Goal: Information Seeking & Learning: Learn about a topic

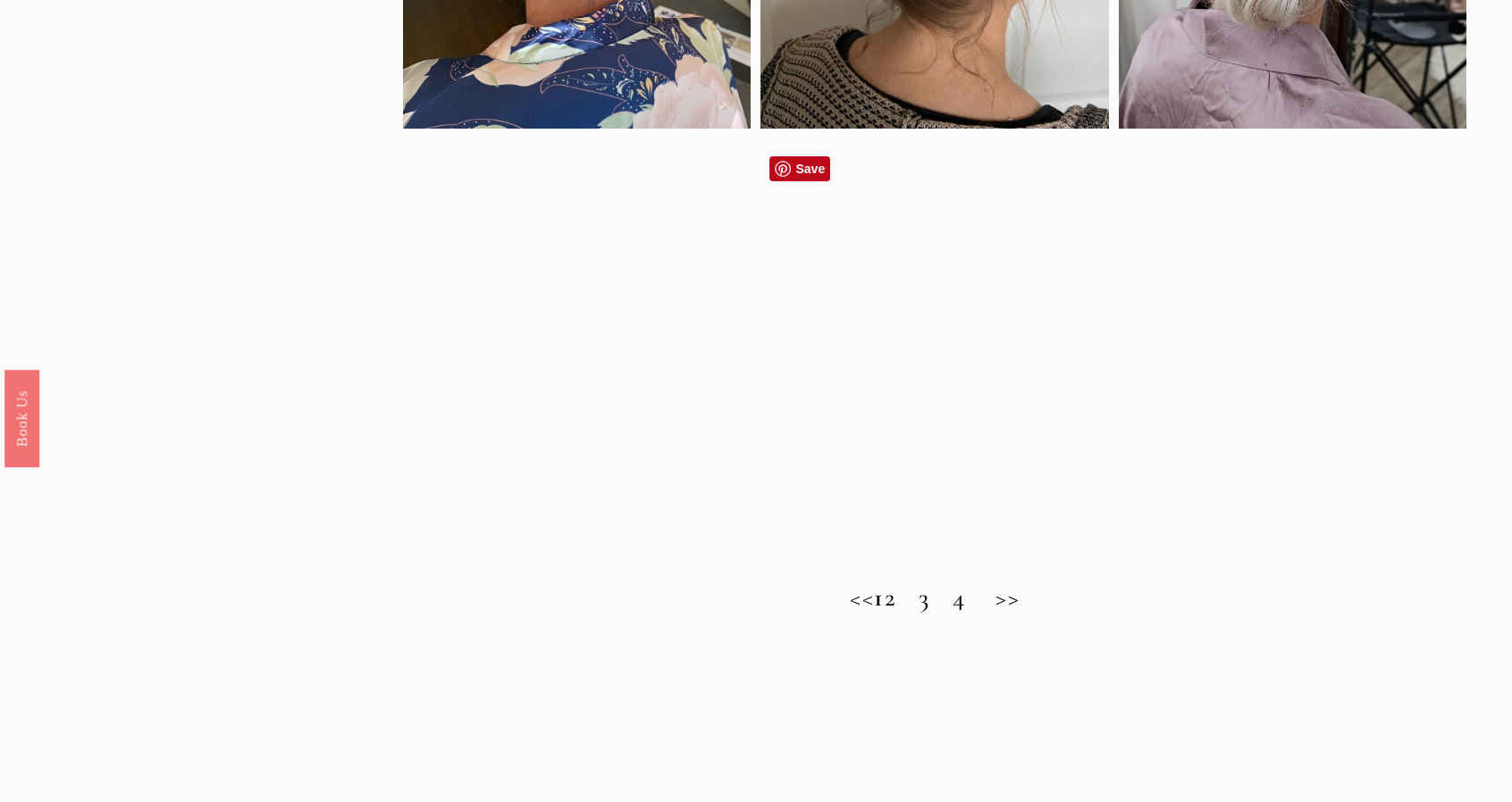
scroll to position [1340, 0]
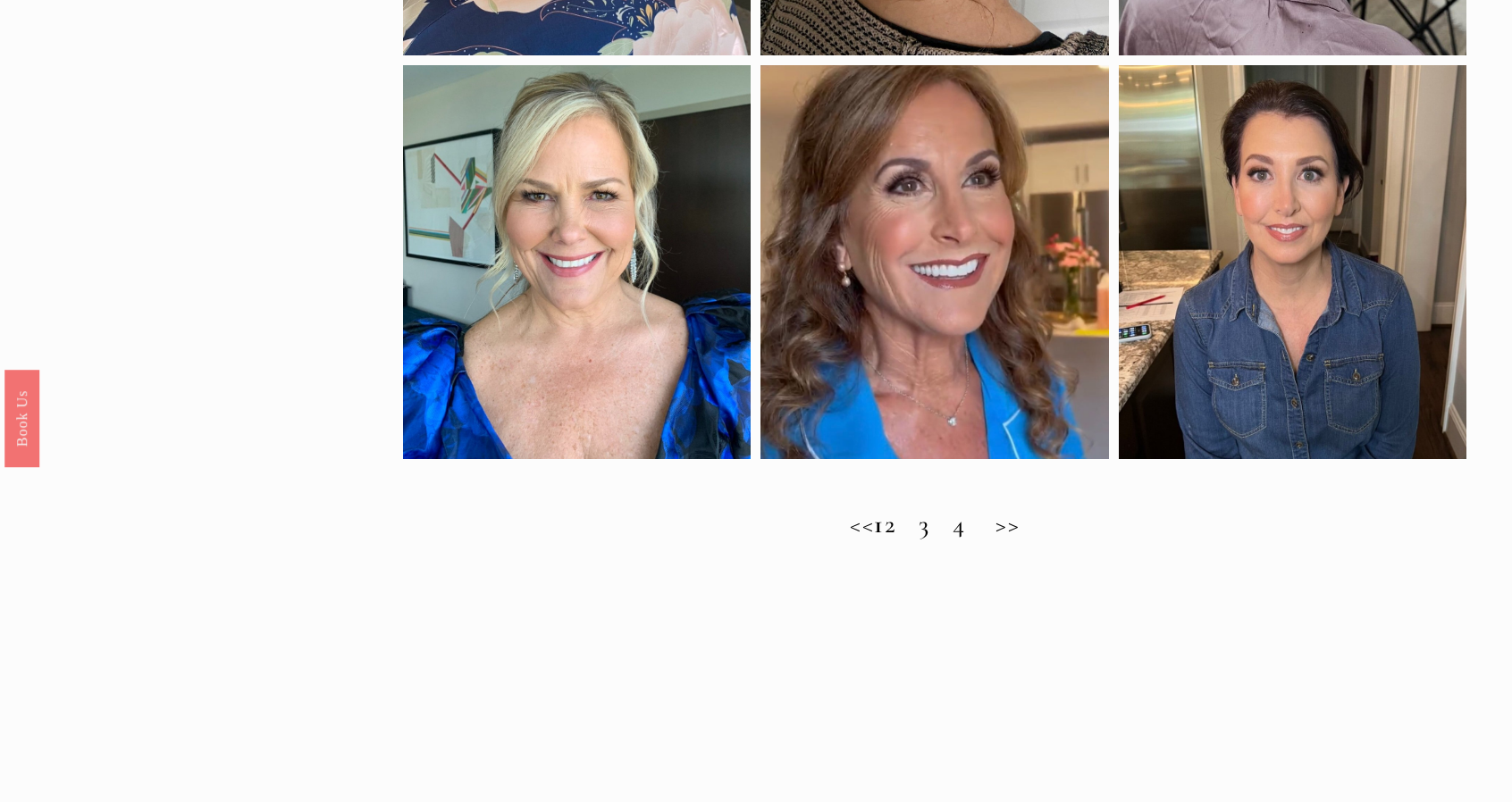
click at [914, 539] on h2 "<< 1 2 3 4 >>" at bounding box center [934, 525] width 1063 height 30
click at [1031, 540] on h2 "<< 1 2 3 4 >>" at bounding box center [934, 525] width 1063 height 30
click at [916, 536] on h2 "<< 1 2 3 4 >>" at bounding box center [934, 525] width 1063 height 30
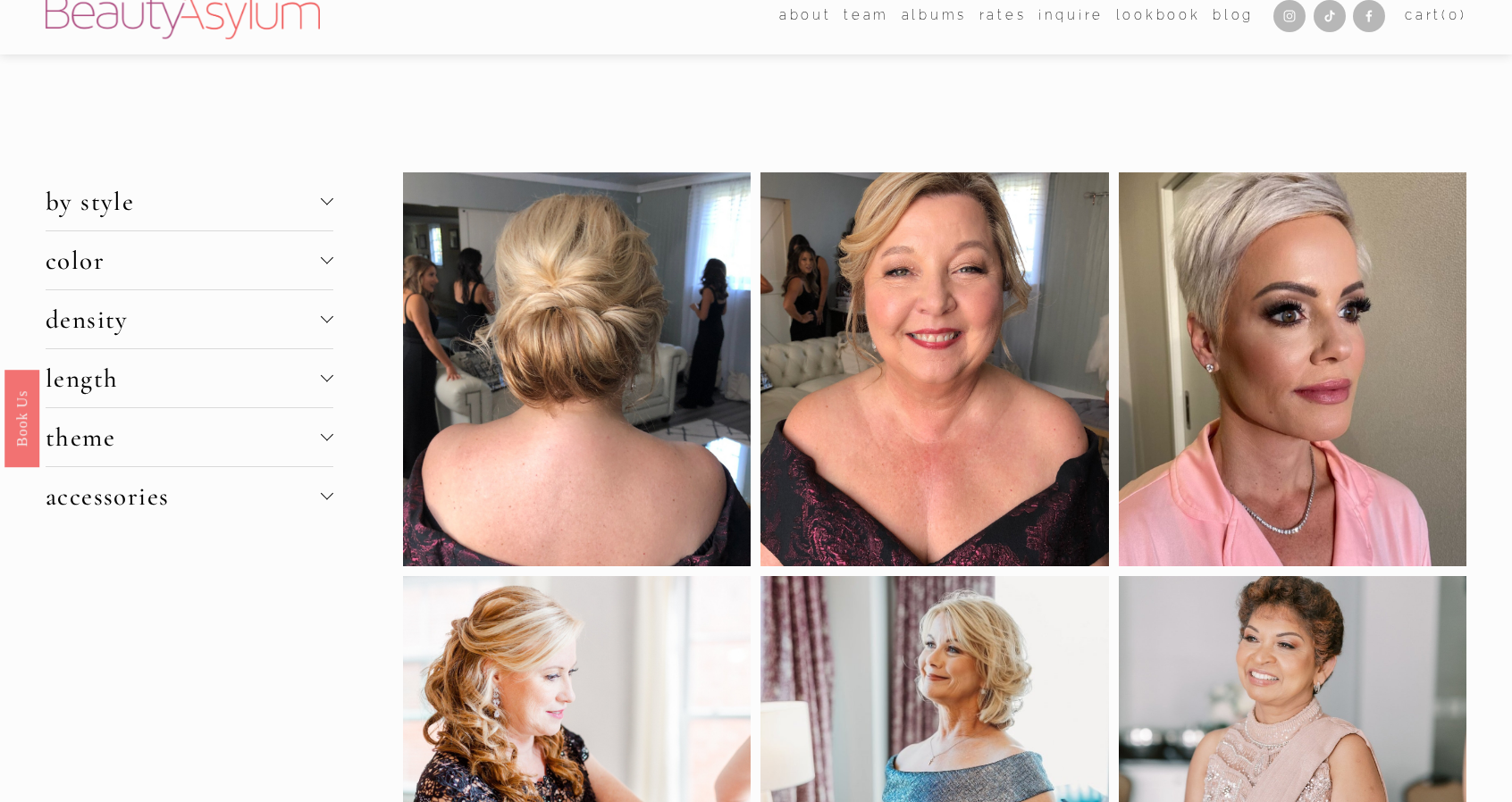
scroll to position [0, 0]
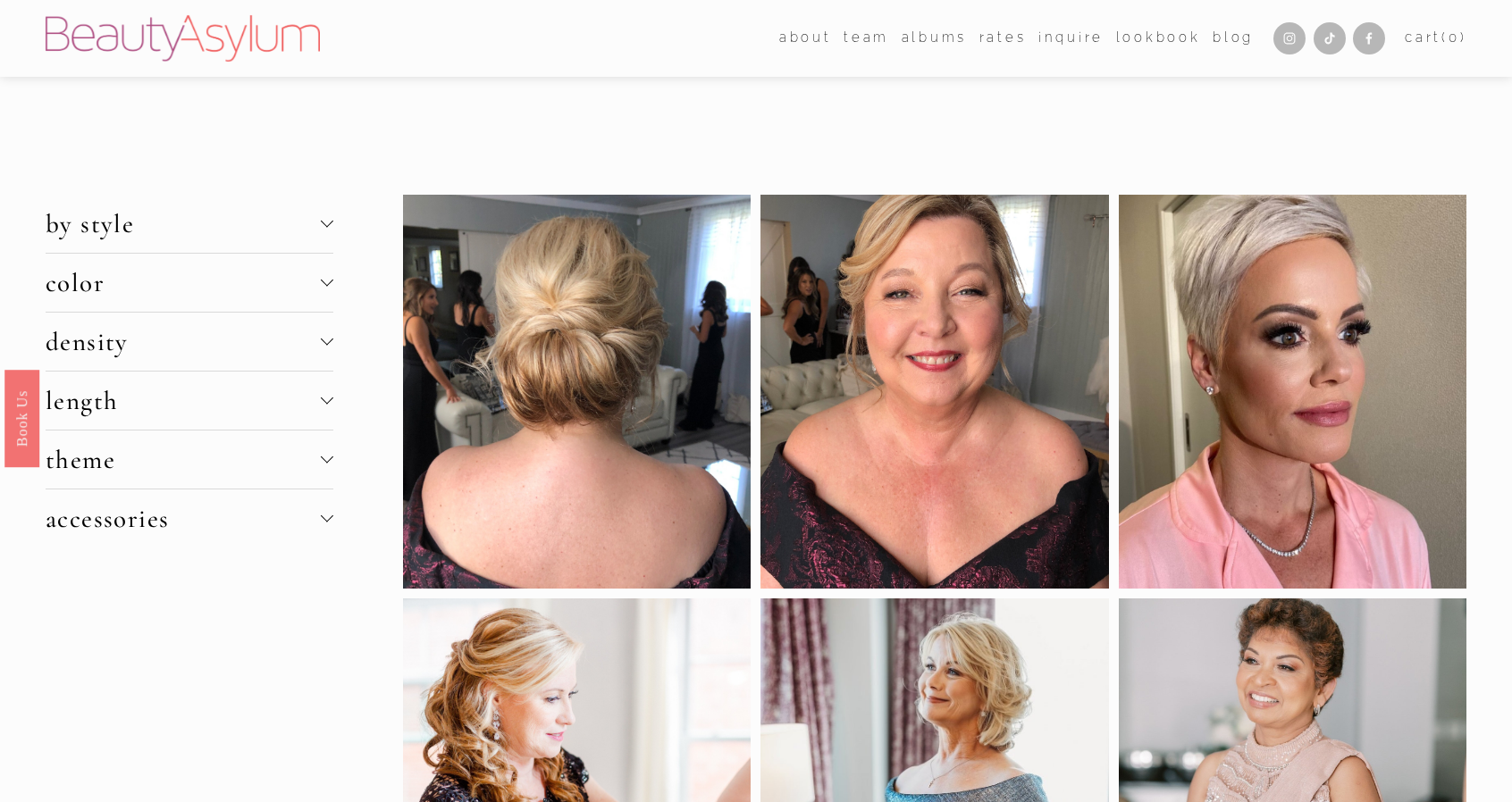
click at [333, 219] on div at bounding box center [327, 224] width 13 height 13
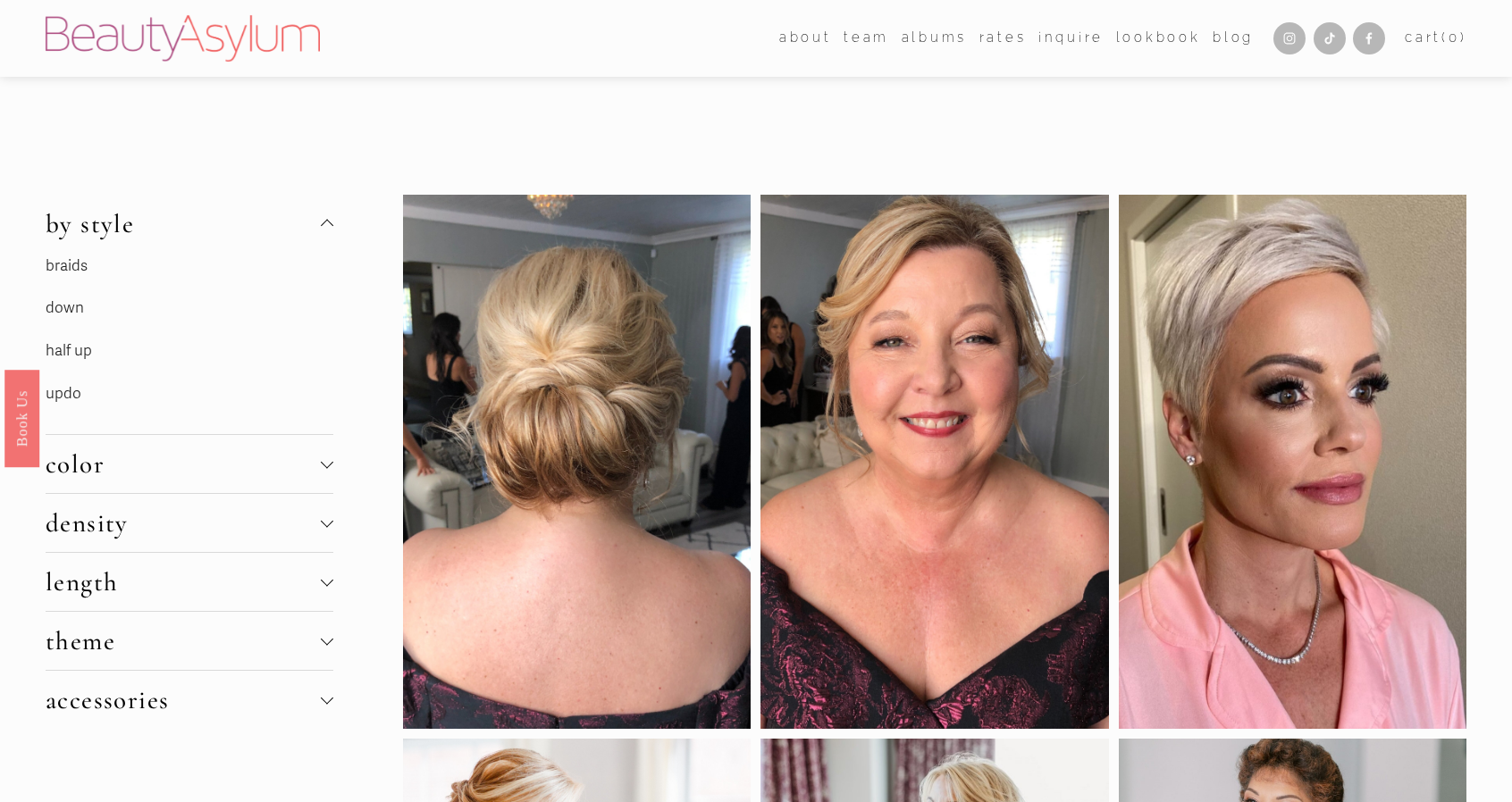
click at [325, 468] on div at bounding box center [327, 465] width 13 height 13
click at [84, 410] on link "brunette" at bounding box center [75, 409] width 59 height 19
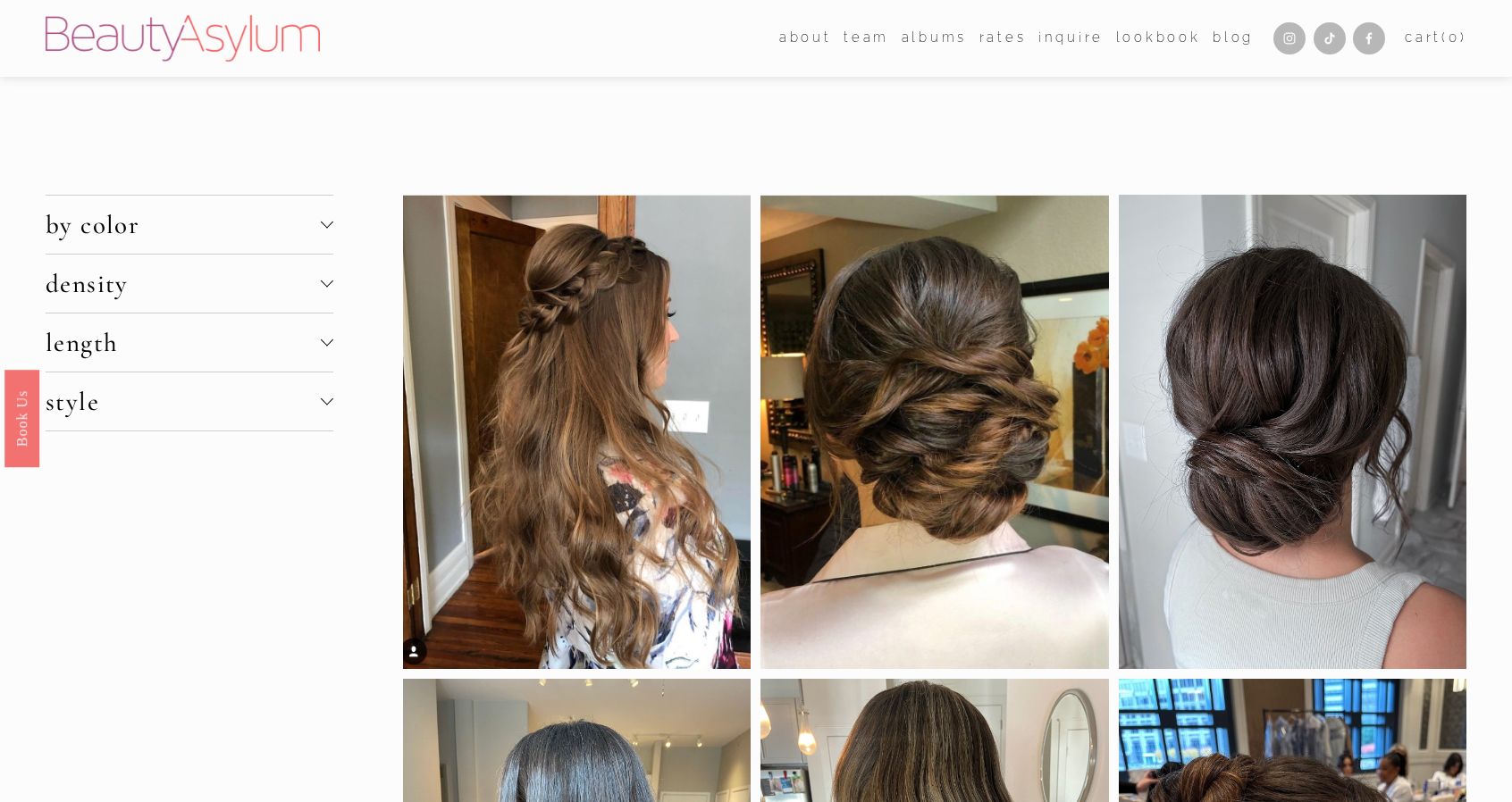
click at [326, 337] on div at bounding box center [327, 341] width 13 height 13
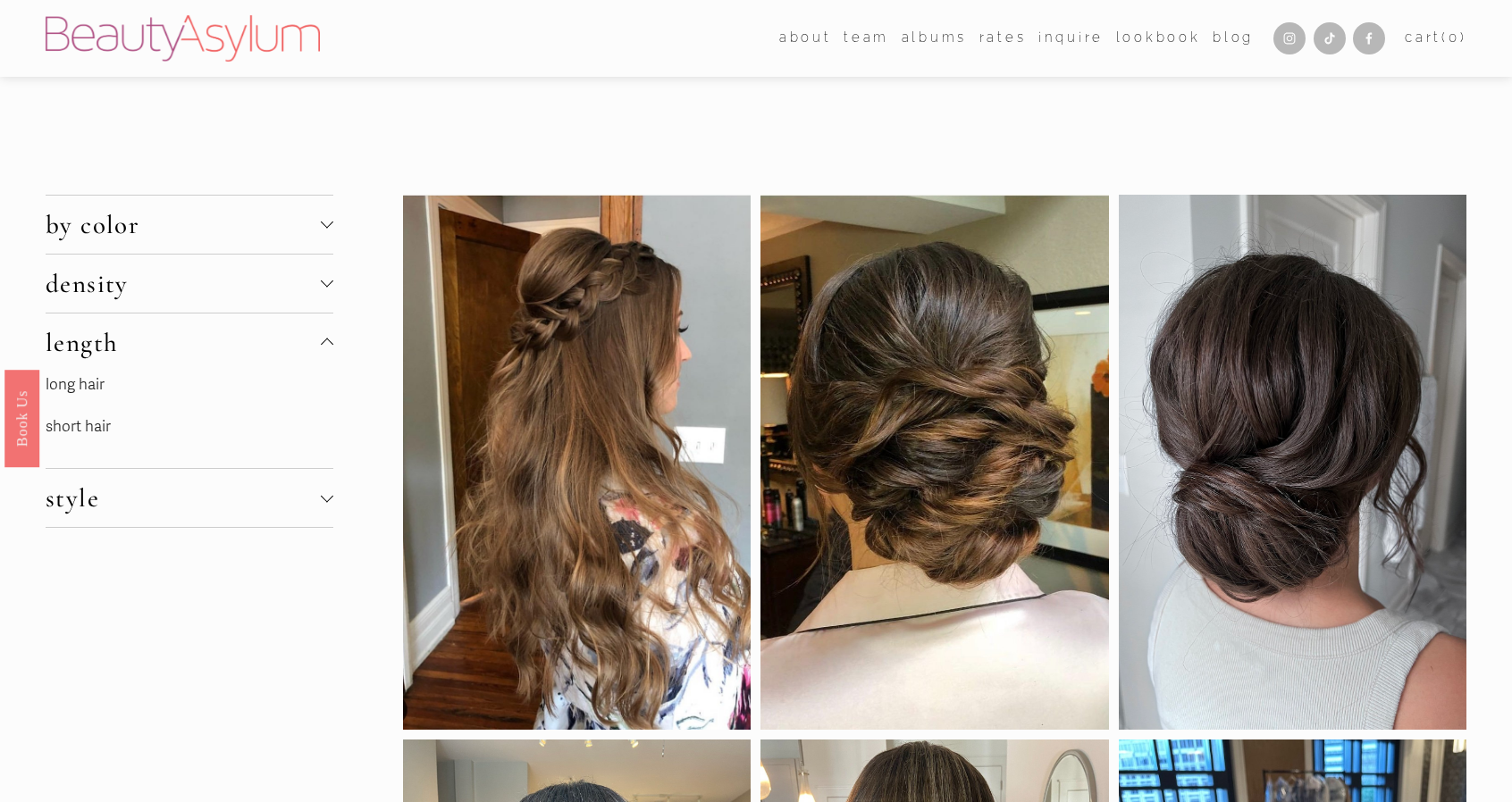
click at [70, 380] on link "long hair" at bounding box center [75, 384] width 59 height 19
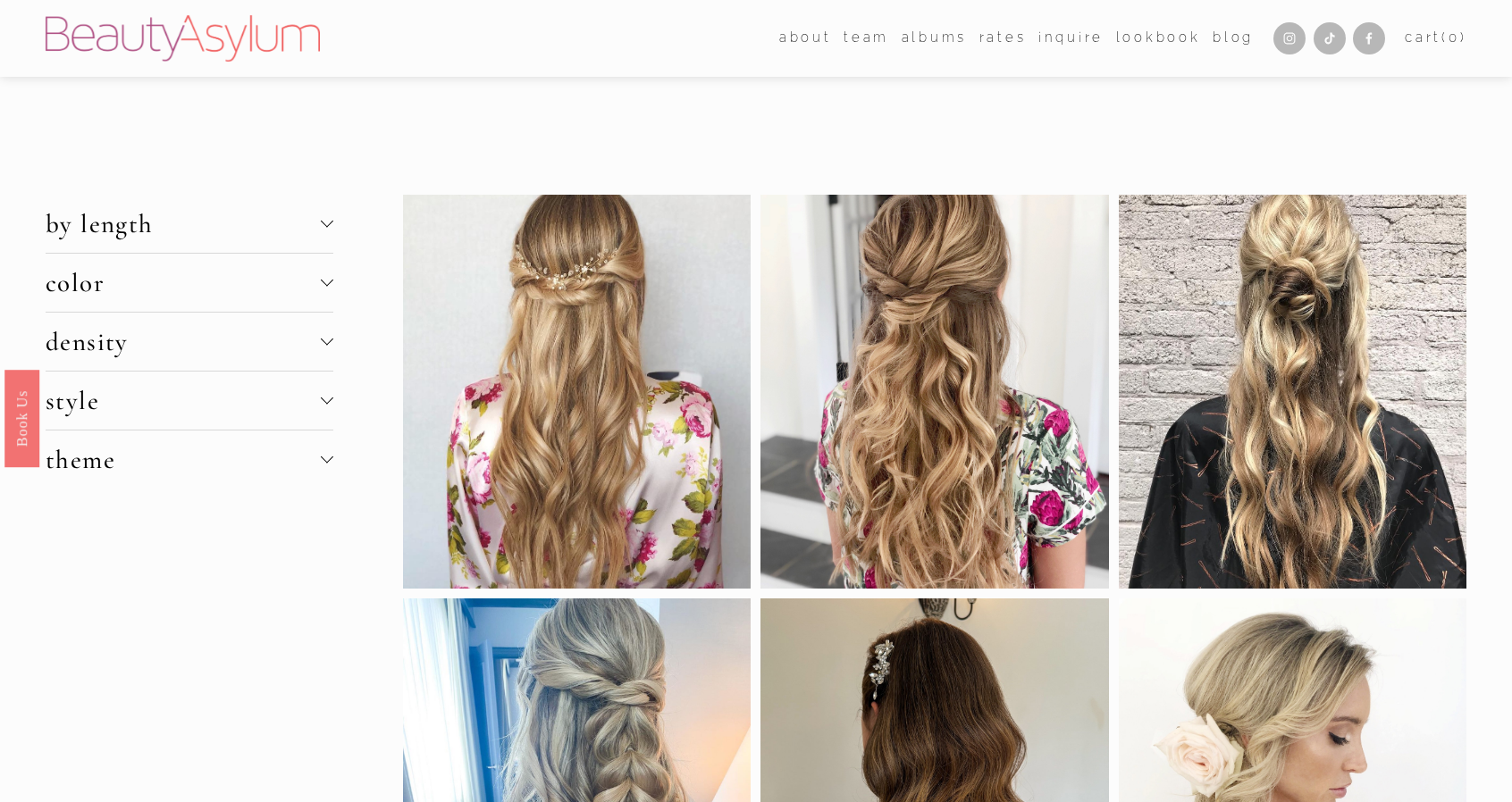
click at [320, 460] on span "theme" at bounding box center [183, 460] width 276 height 31
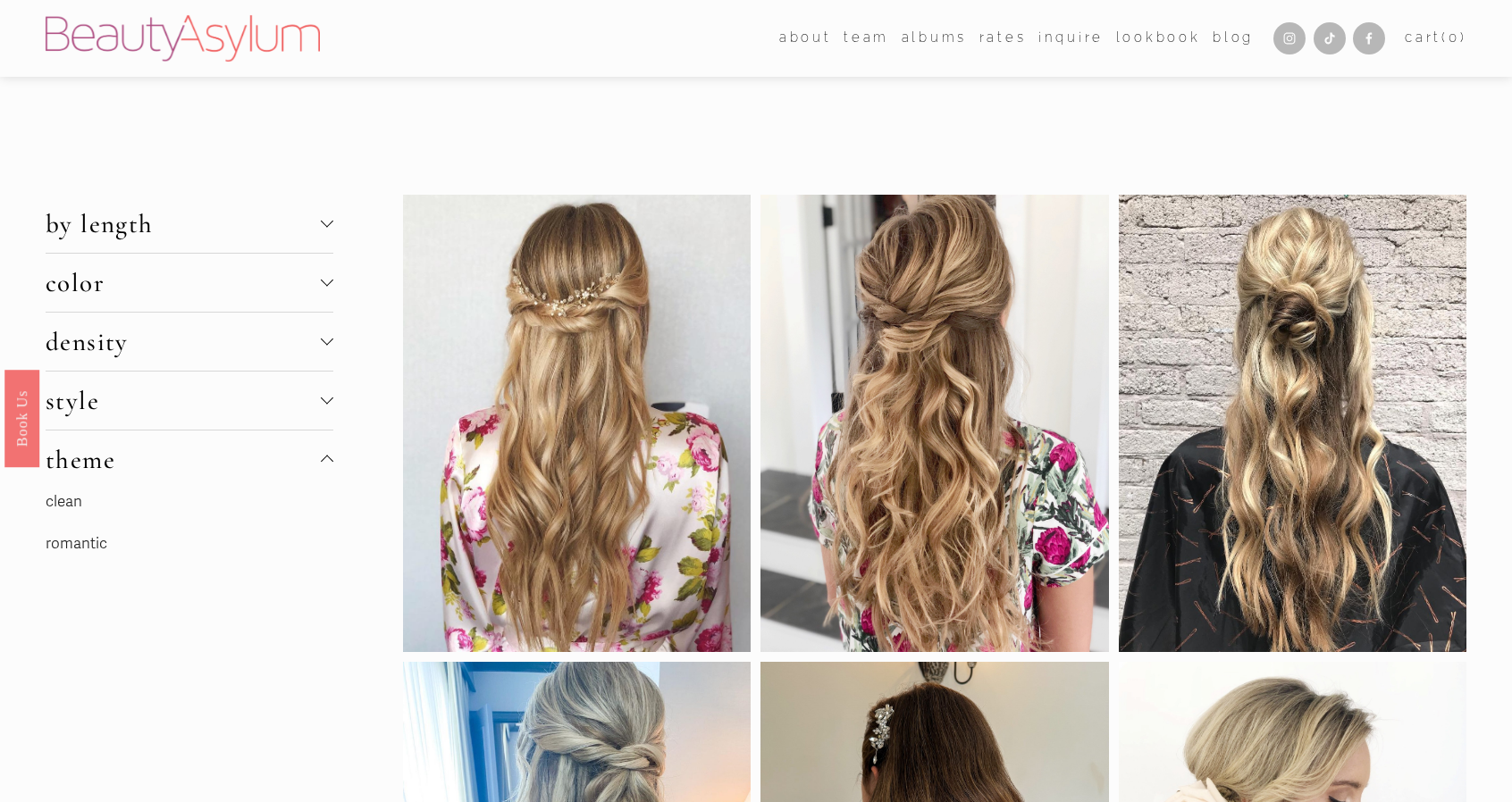
click at [333, 228] on div at bounding box center [327, 224] width 13 height 13
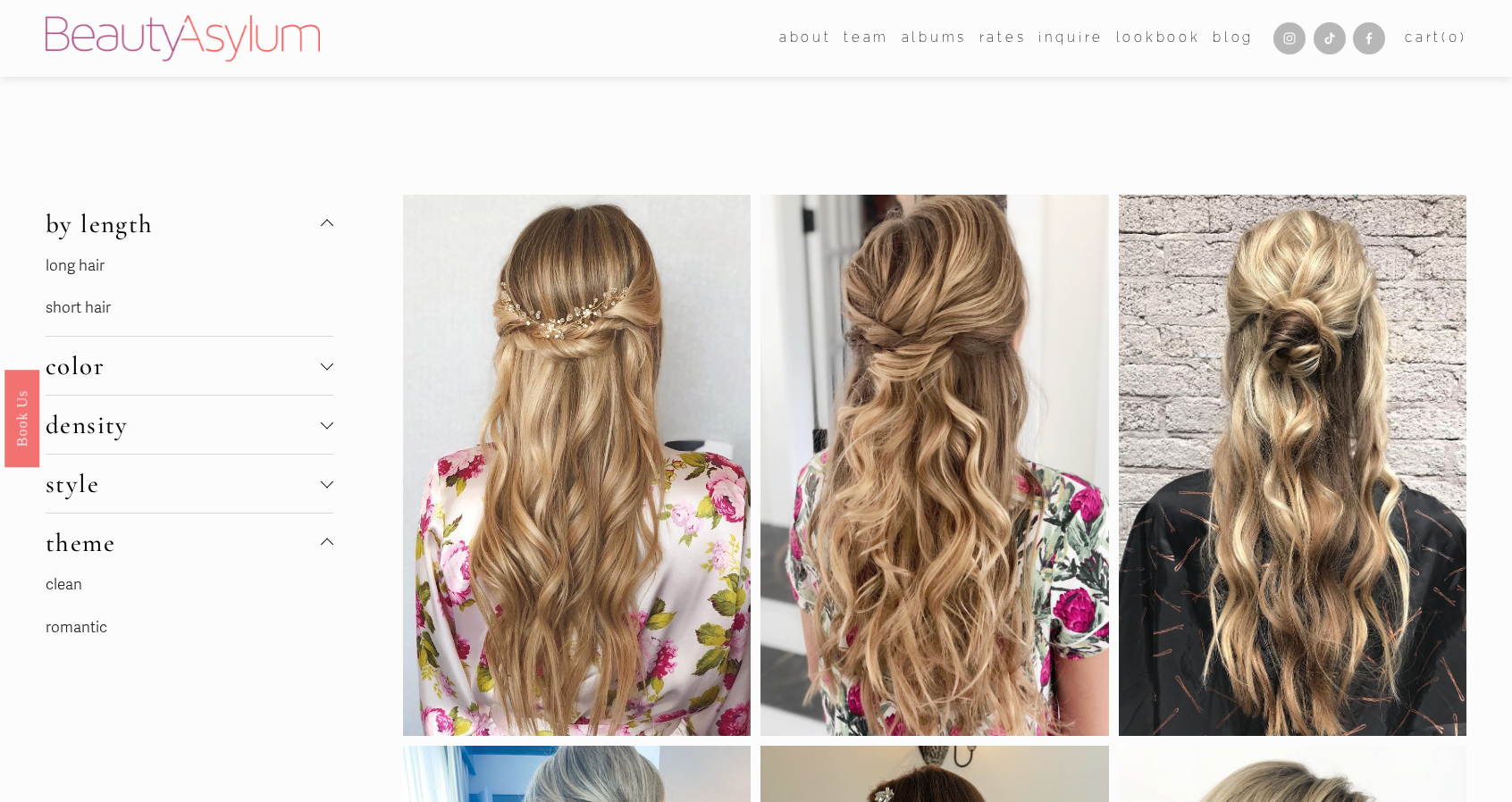
click at [333, 228] on div at bounding box center [327, 224] width 13 height 13
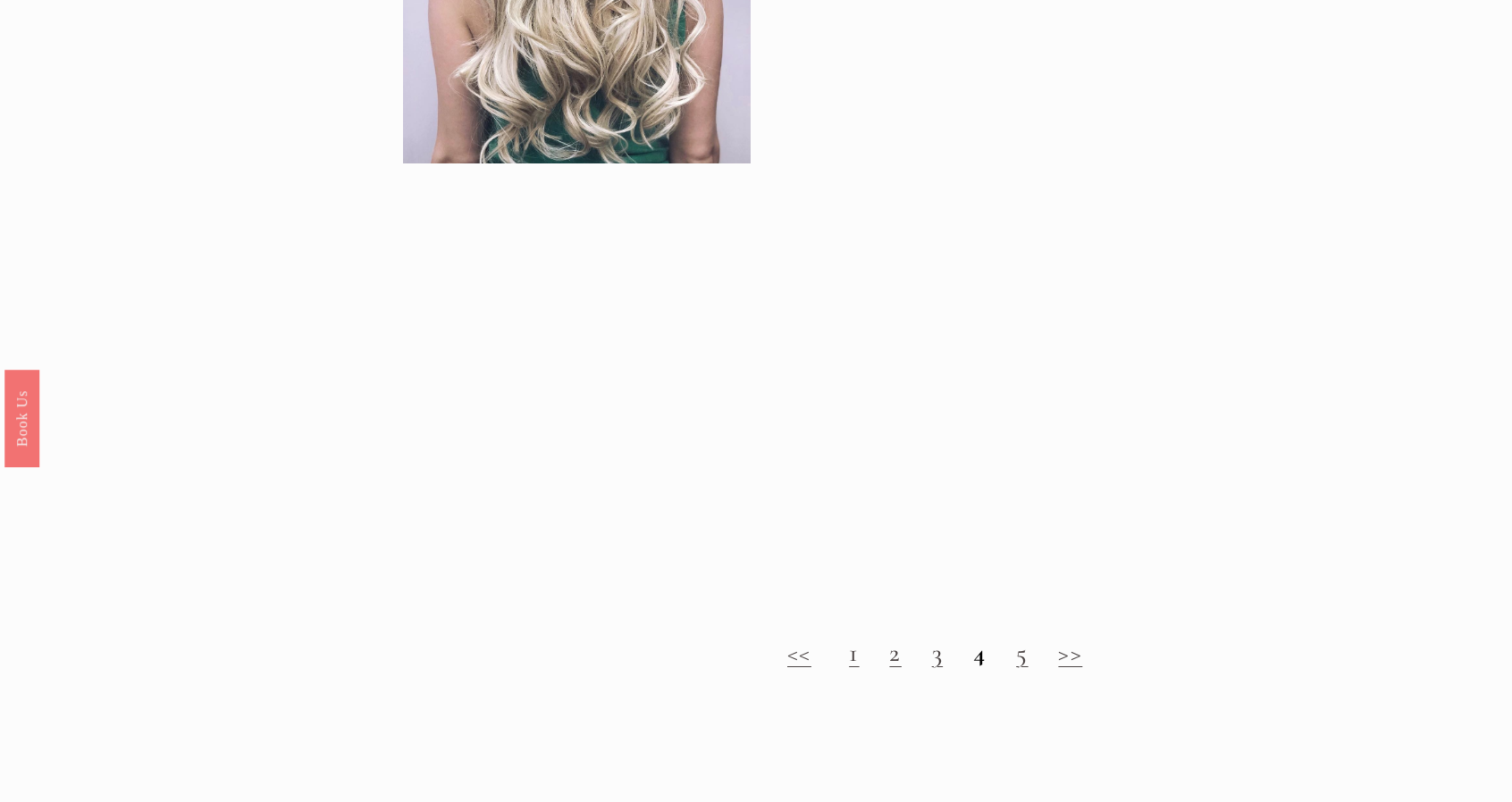
scroll to position [2234, 0]
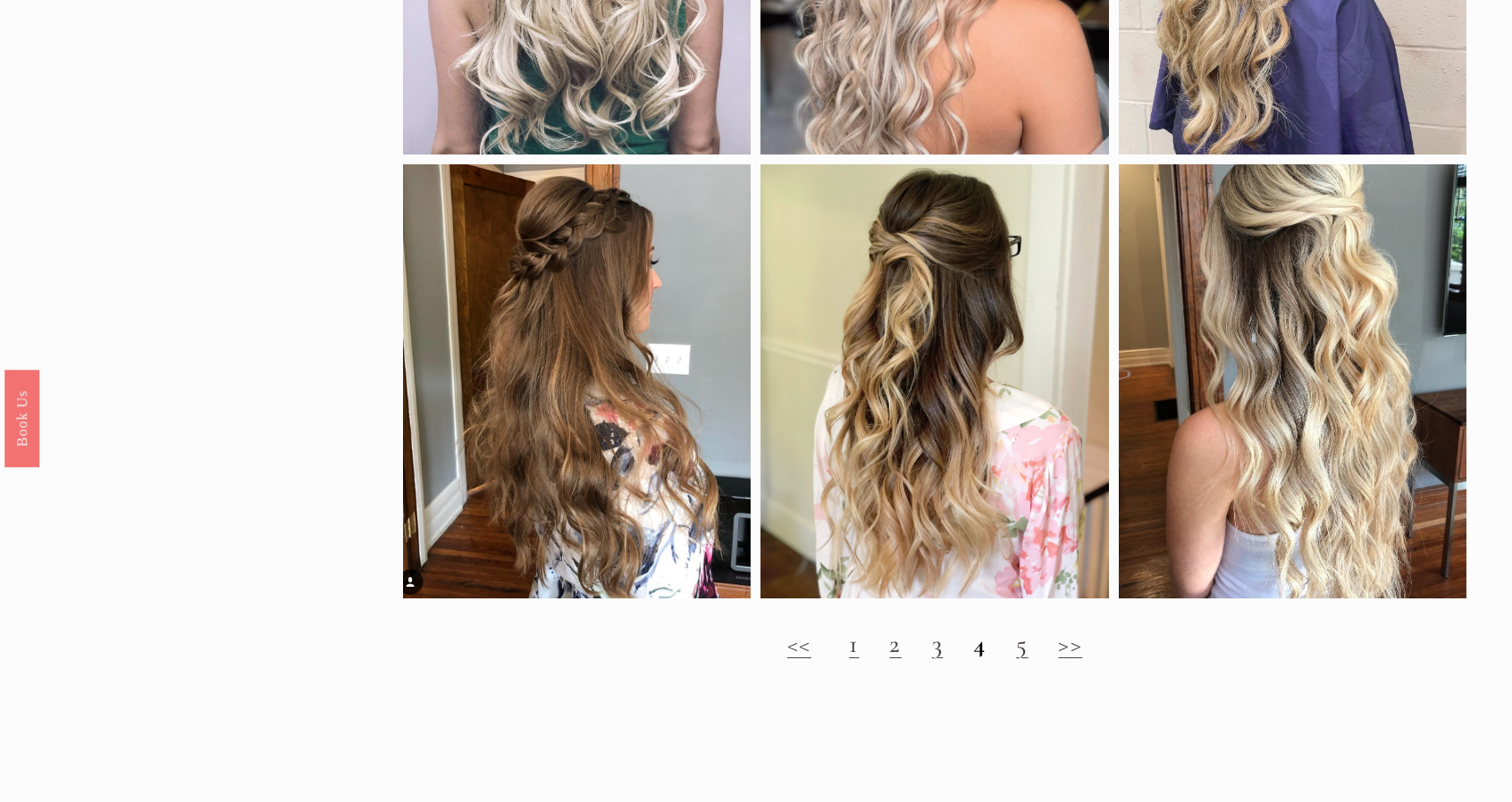
click at [891, 660] on link "2" at bounding box center [894, 644] width 12 height 31
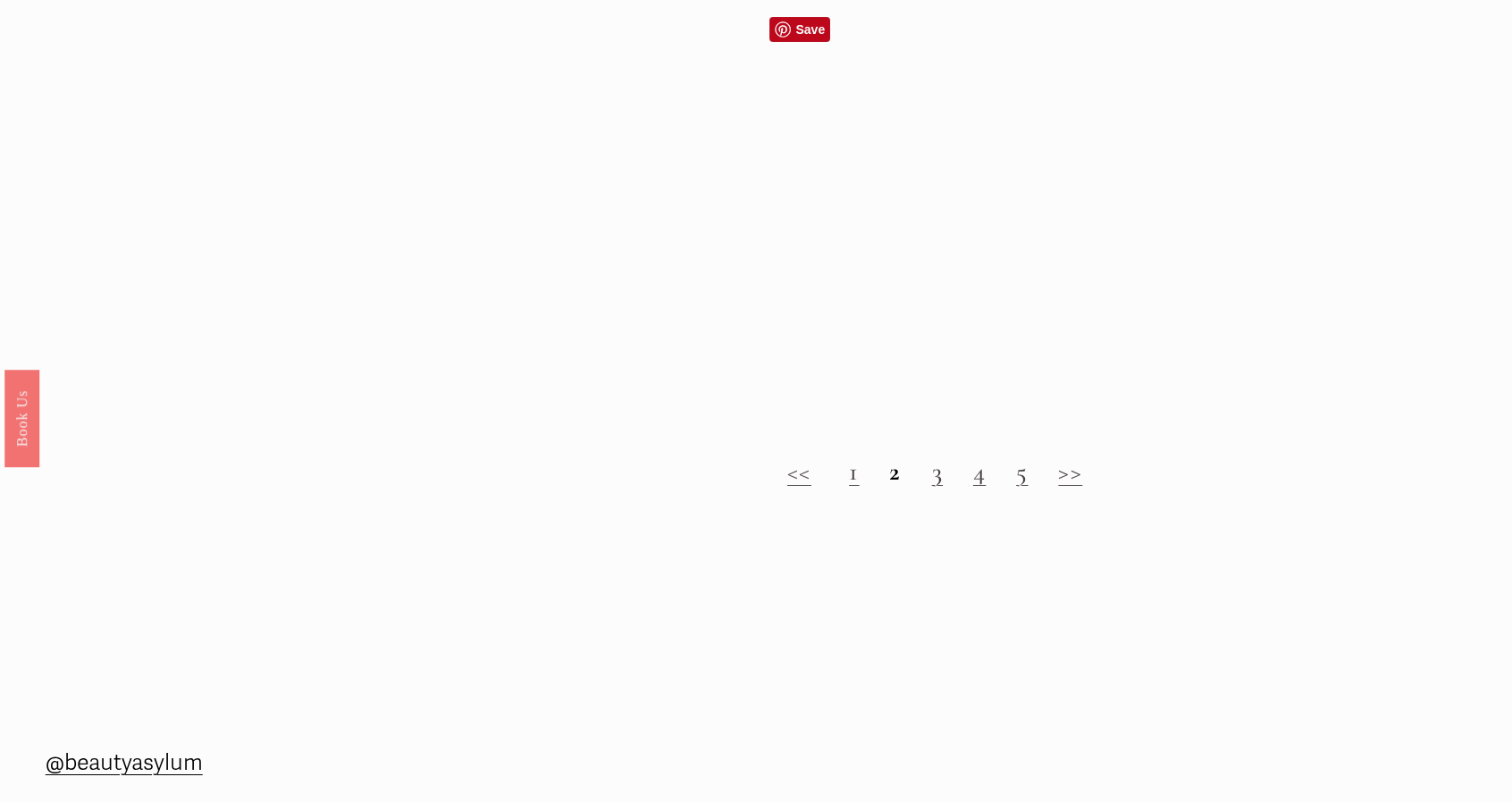
scroll to position [2502, 0]
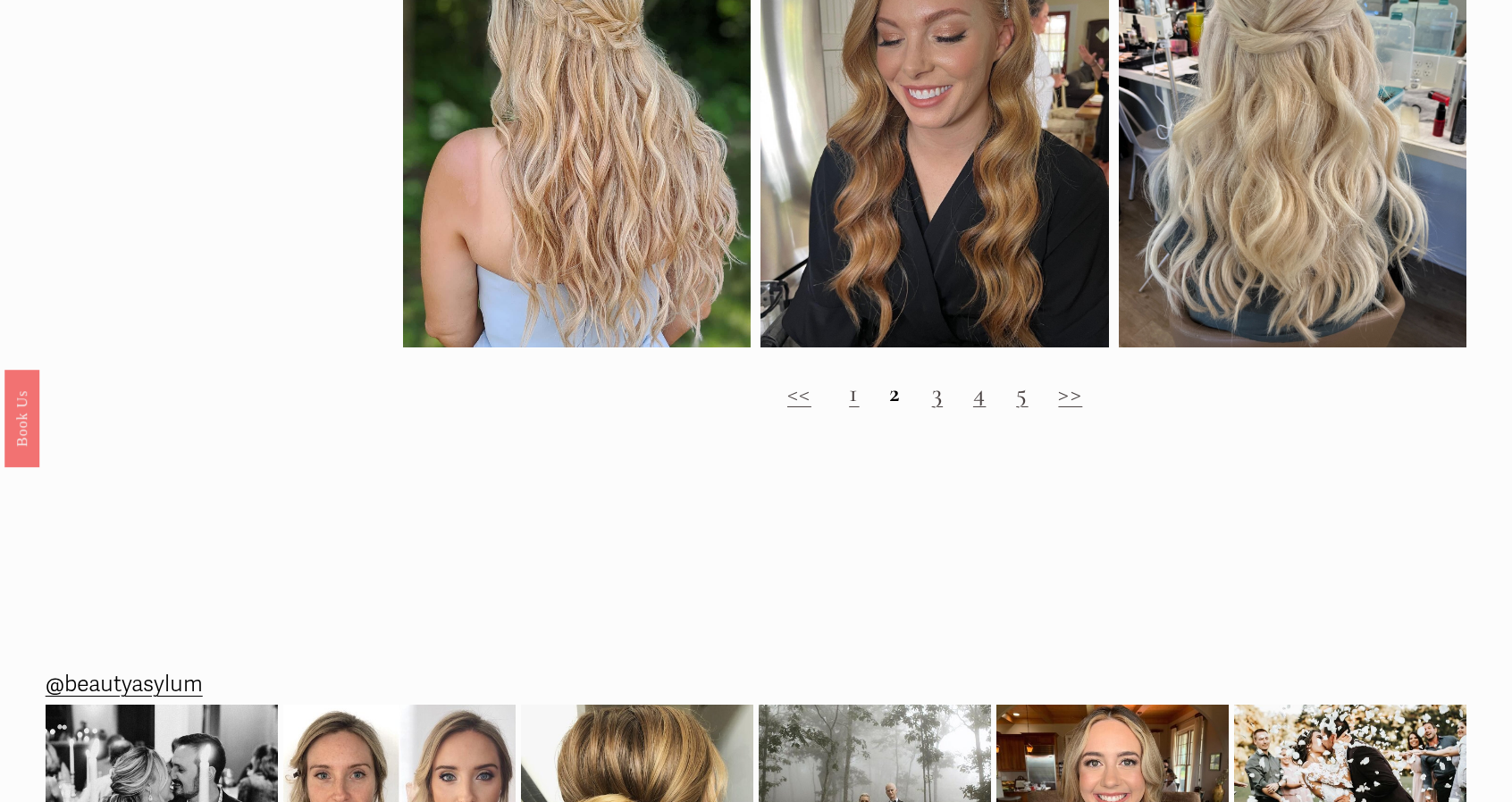
click at [937, 409] on link "3" at bounding box center [937, 393] width 11 height 31
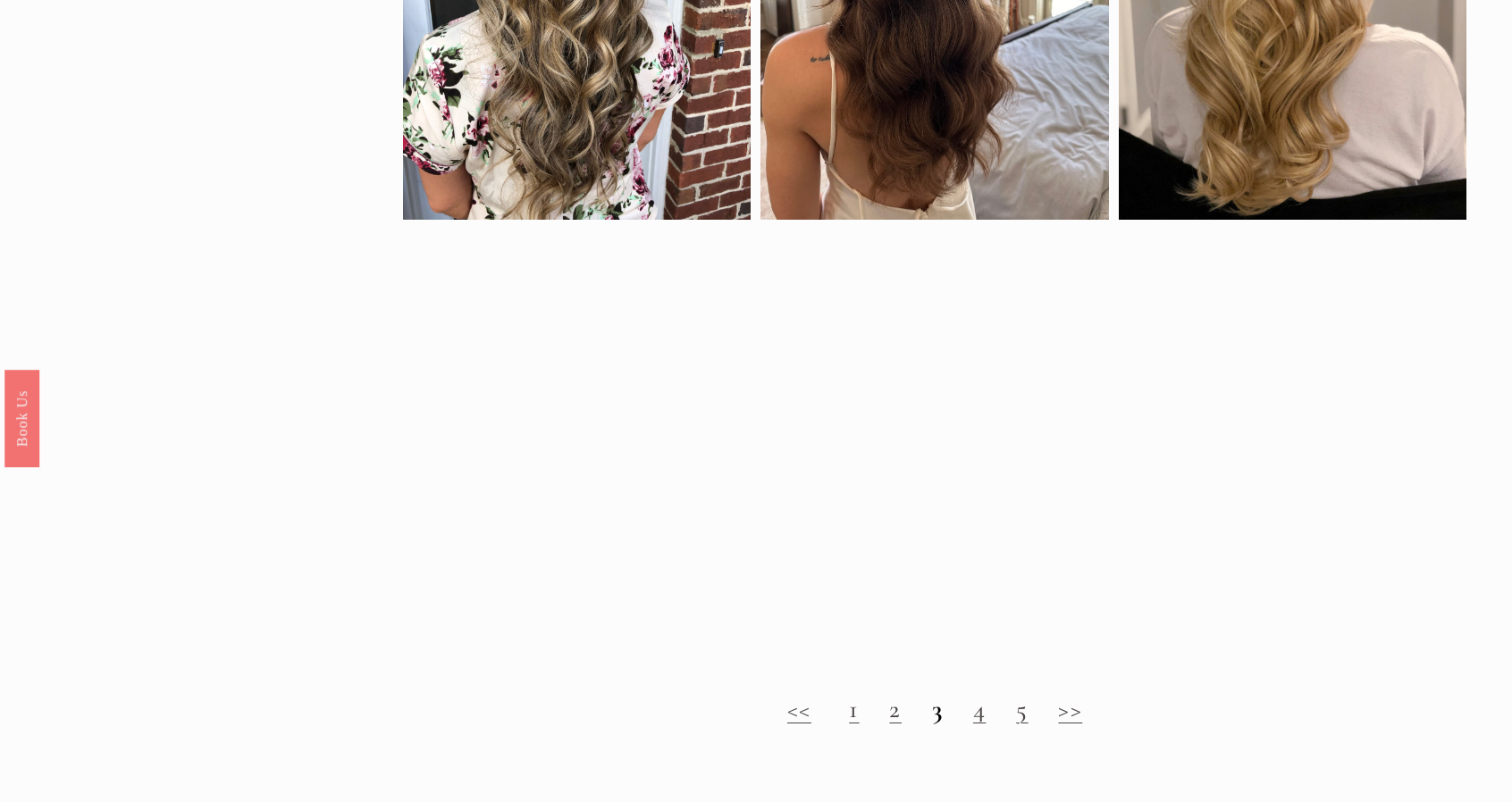
scroll to position [1340, 0]
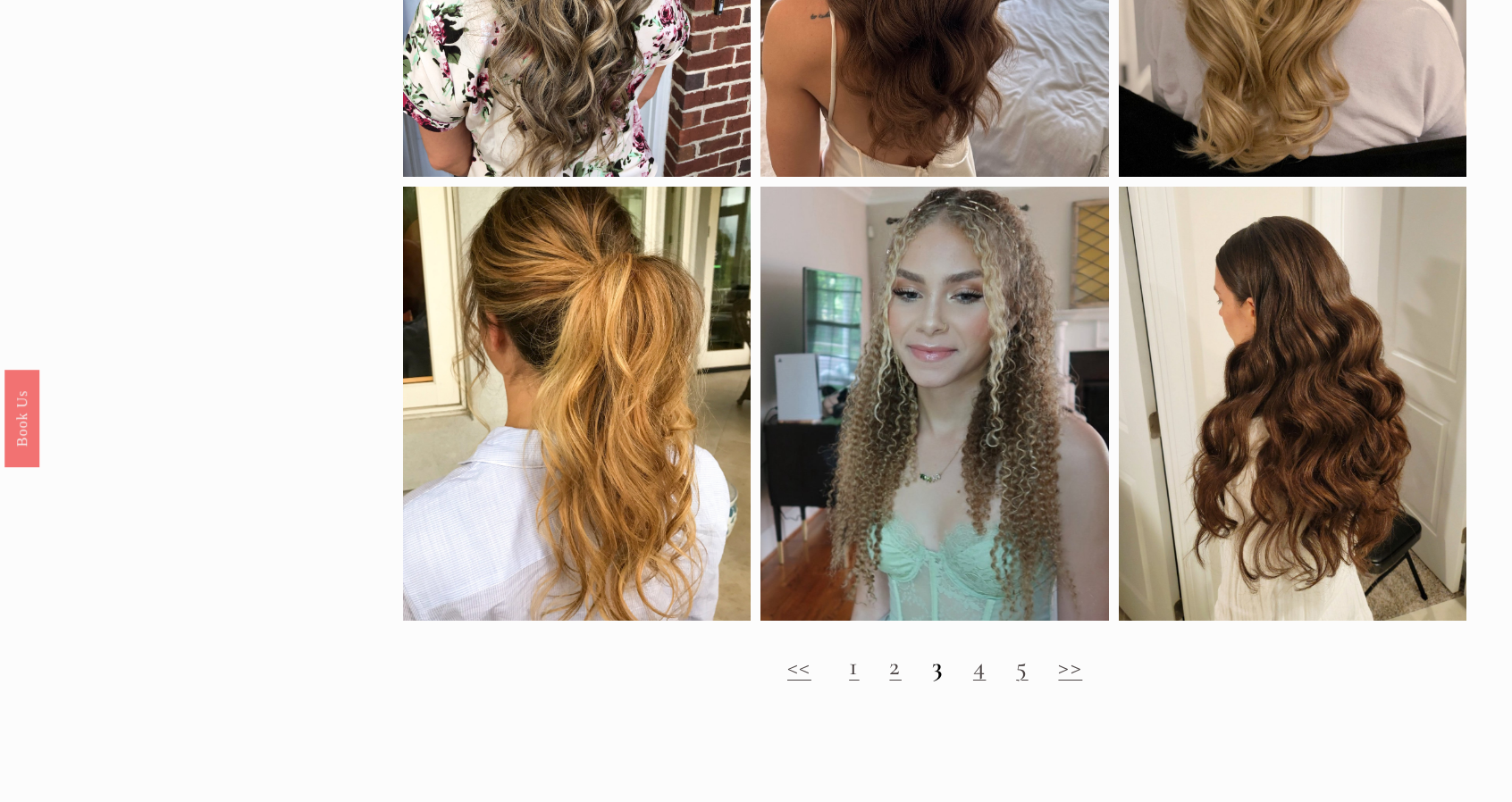
click at [980, 682] on link "4" at bounding box center [979, 666] width 13 height 31
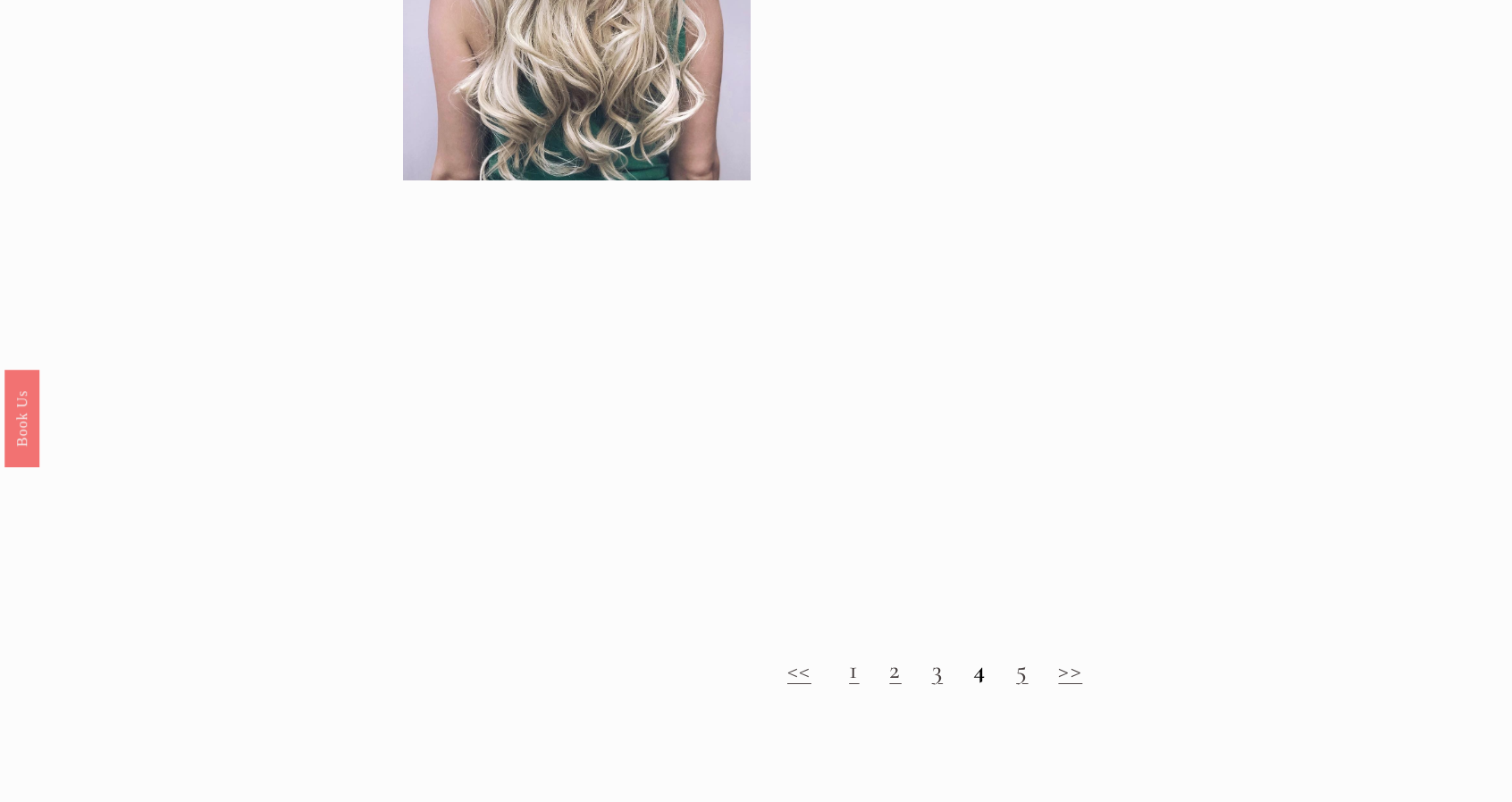
scroll to position [2502, 0]
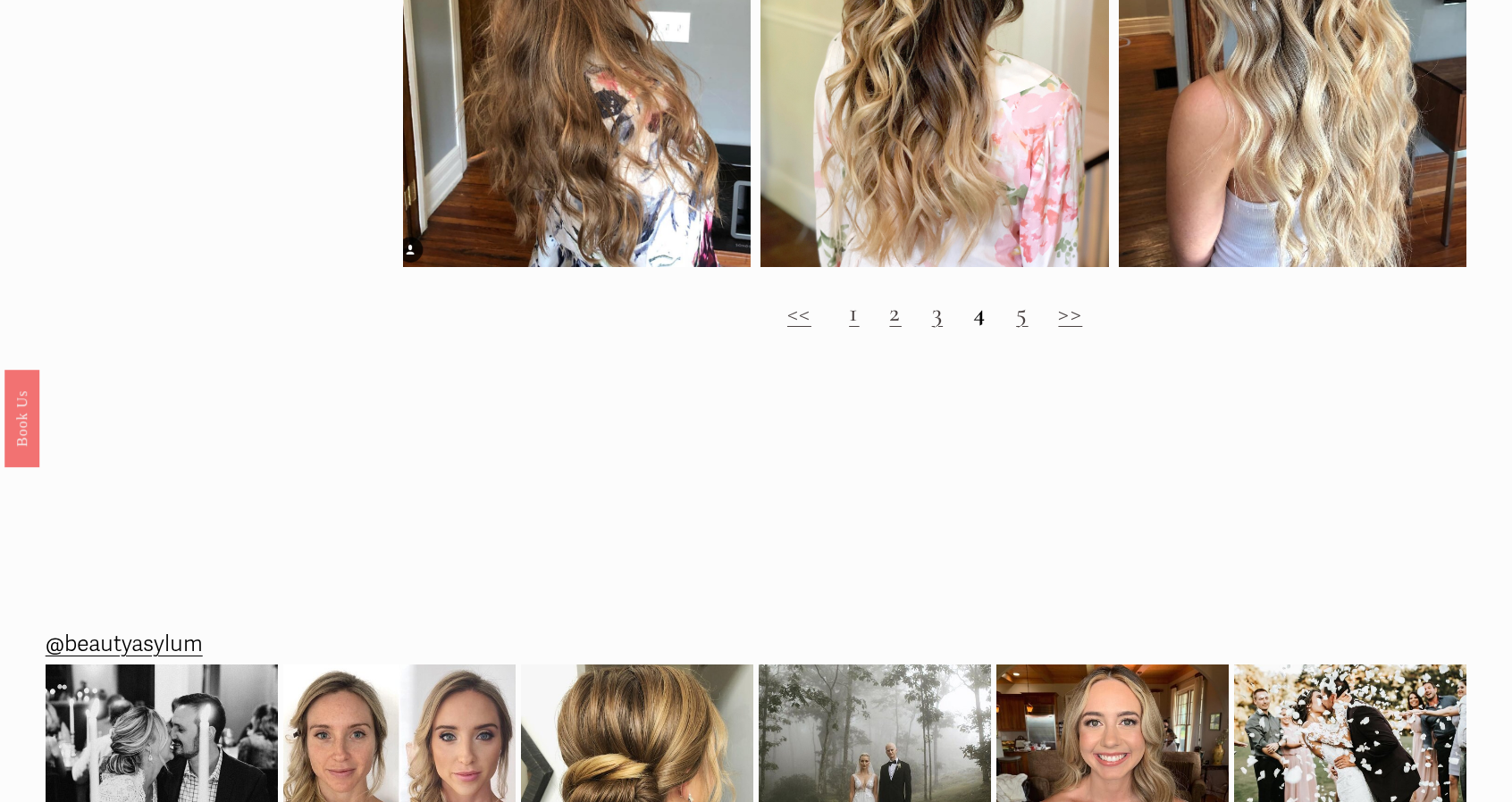
click at [1018, 328] on link "5" at bounding box center [1021, 312] width 12 height 31
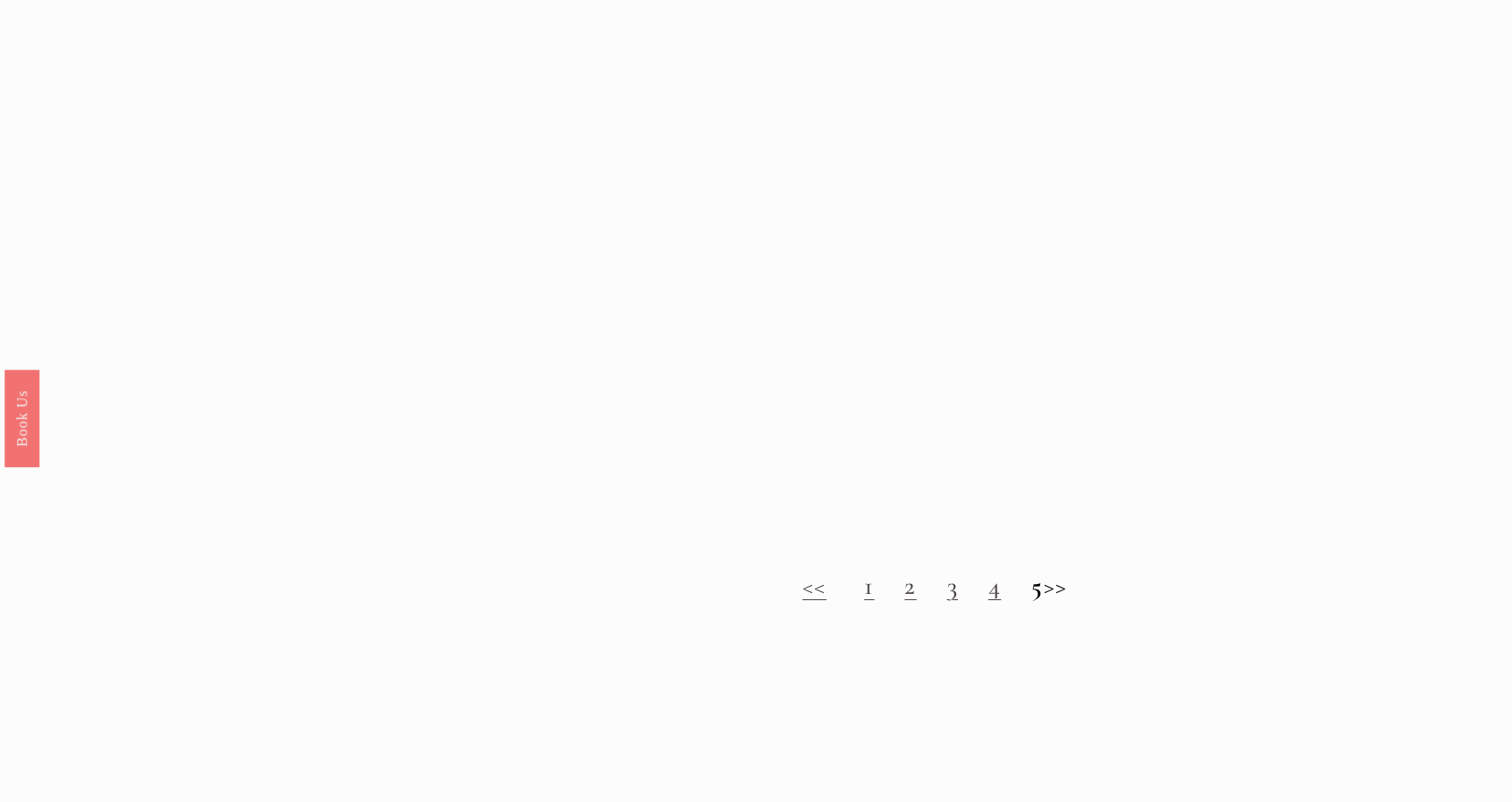
scroll to position [1877, 0]
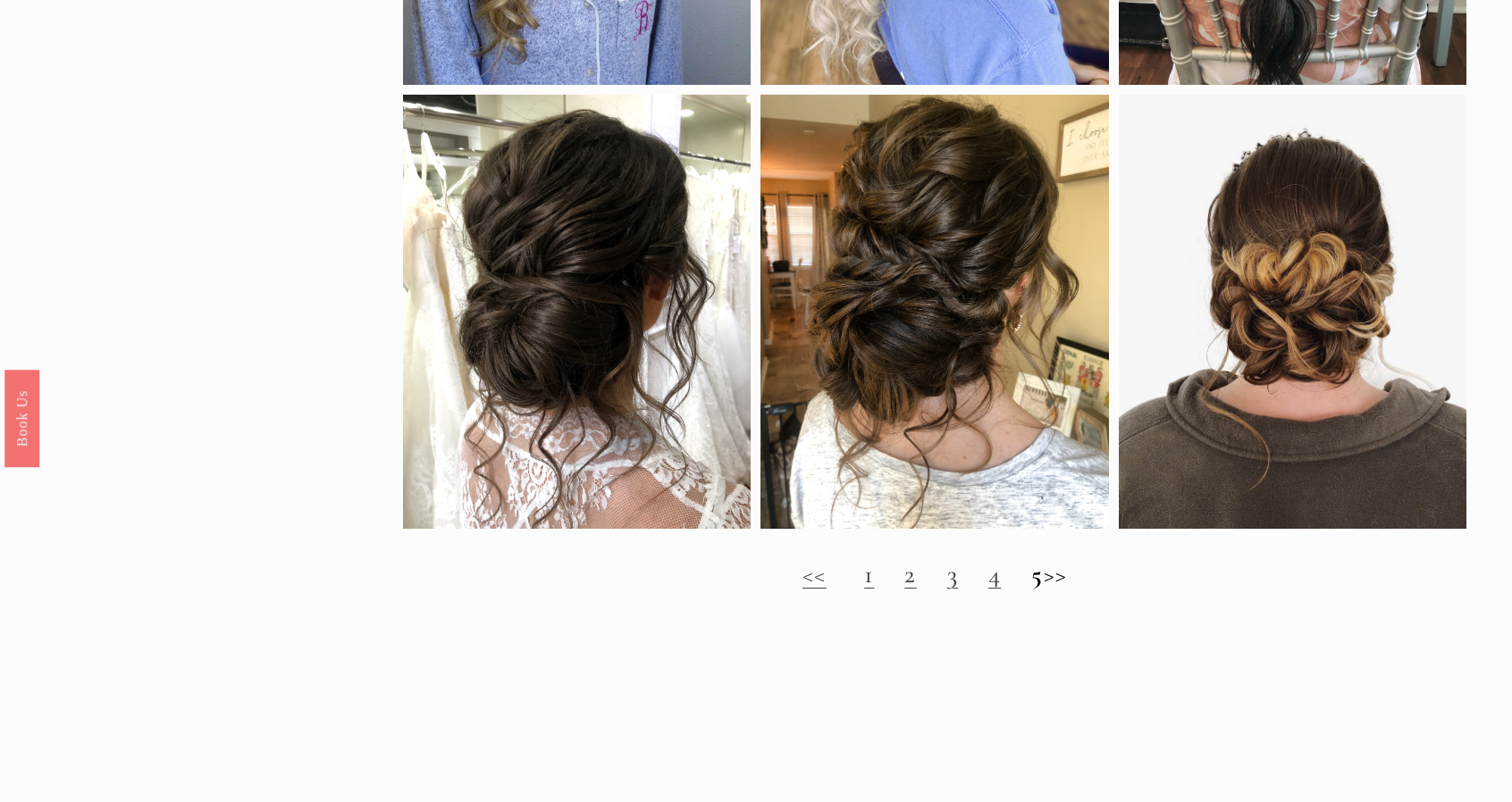
click at [1060, 590] on h2 "<< 1 2 3 4 5 >>" at bounding box center [934, 575] width 1063 height 30
